Goal: Information Seeking & Learning: Find specific fact

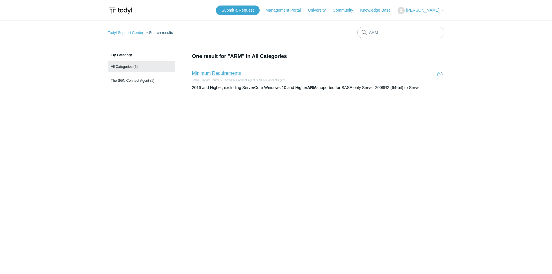
click at [211, 74] on link "Minimum Requirements" at bounding box center [216, 73] width 49 height 5
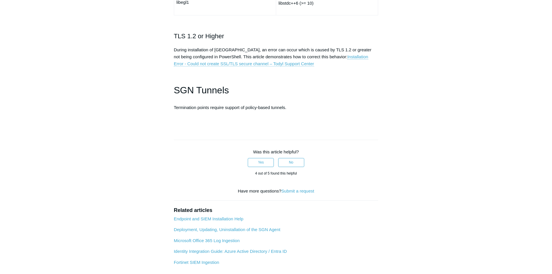
scroll to position [1642, 0]
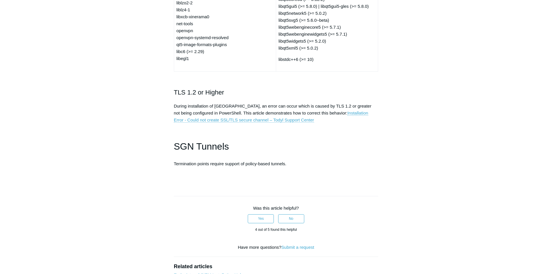
click at [360, 178] on p at bounding box center [276, 174] width 204 height 7
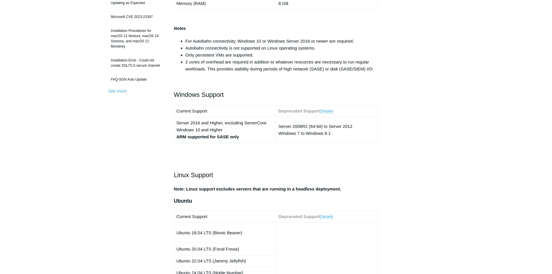
click at [220, 138] on strong "ARM supported for SASE only" at bounding box center [207, 136] width 63 height 5
drag, startPoint x: 218, startPoint y: 122, endPoint x: 208, endPoint y: 121, distance: 10.5
click at [209, 121] on td "Server 2016 and Higher, excluding ServerCore Windows 10 and Higher ARM supporte…" at bounding box center [225, 130] width 102 height 26
click at [208, 121] on td "Server 2016 and Higher, excluding ServerCore Windows 10 and Higher ARM supporte…" at bounding box center [225, 130] width 102 height 26
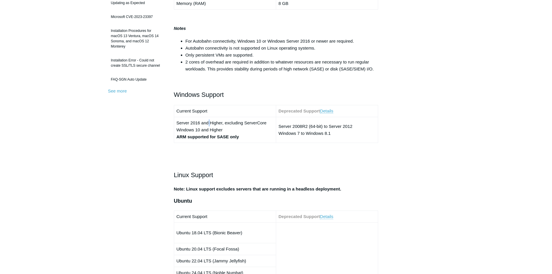
click at [208, 121] on td "Server 2016 and Higher, excluding ServerCore Windows 10 and Higher ARM supporte…" at bounding box center [225, 130] width 102 height 26
click at [205, 128] on td "Server 2016 and Higher, excluding ServerCore Windows 10 and Higher ARM supporte…" at bounding box center [225, 130] width 102 height 26
drag, startPoint x: 229, startPoint y: 135, endPoint x: 183, endPoint y: 136, distance: 45.8
click at [183, 136] on strong "ARM supported for SASE only" at bounding box center [207, 136] width 63 height 5
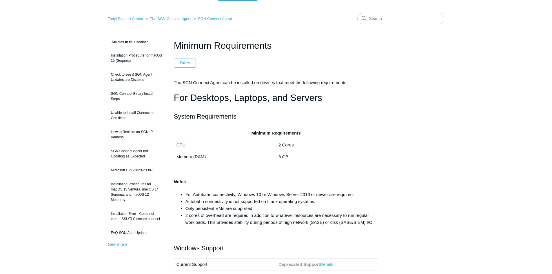
scroll to position [0, 0]
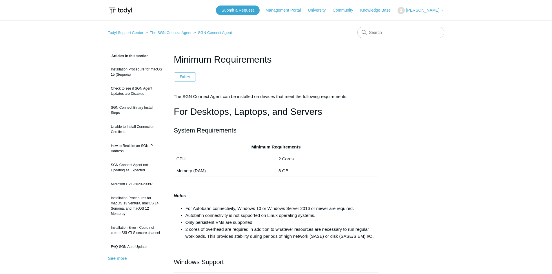
click at [430, 14] on button "[PERSON_NAME]" at bounding box center [420, 10] width 46 height 7
